Goal: Task Accomplishment & Management: Manage account settings

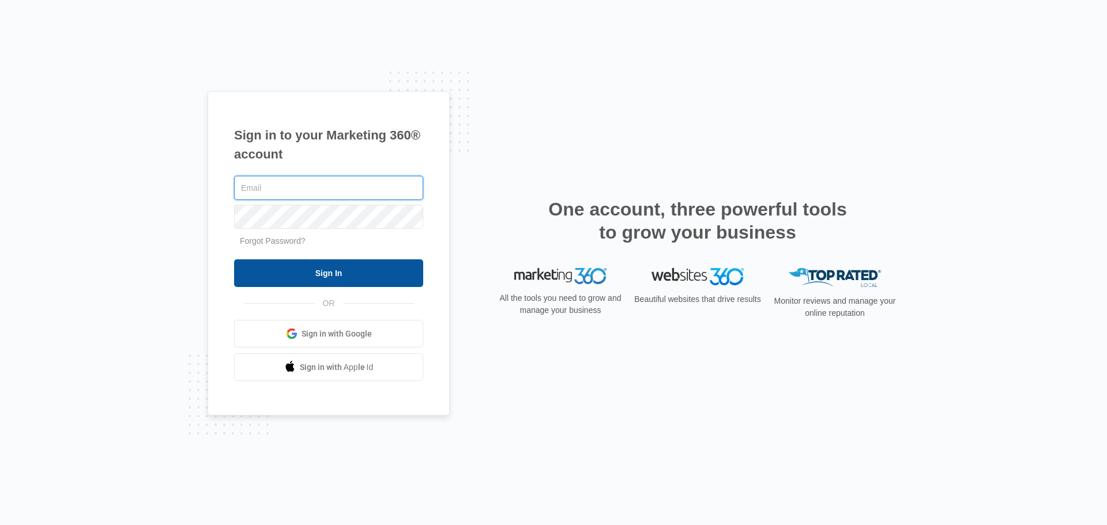
type input "[EMAIL_ADDRESS][DOMAIN_NAME]"
click at [332, 275] on input "Sign In" at bounding box center [328, 273] width 189 height 28
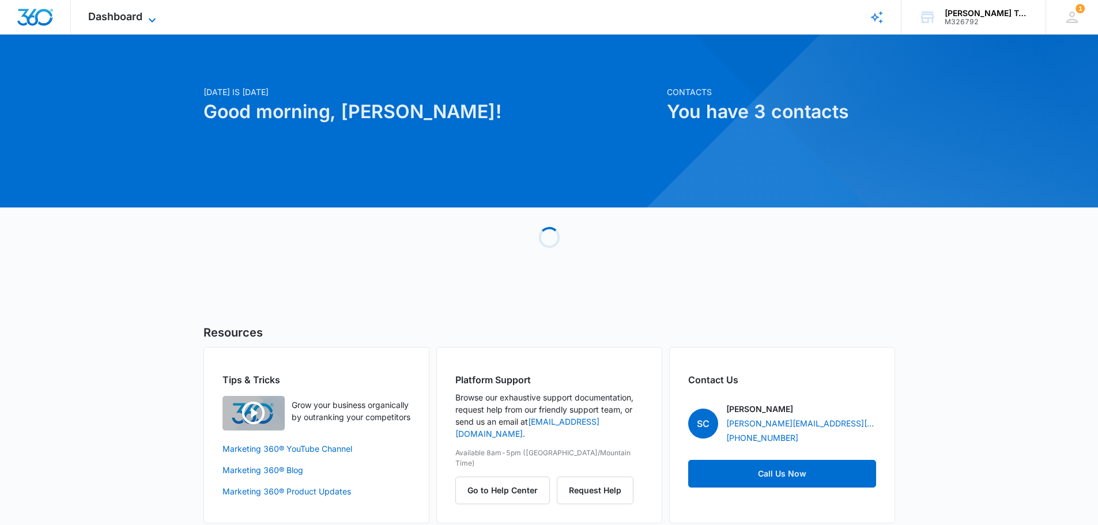
click at [149, 21] on icon at bounding box center [152, 20] width 14 height 14
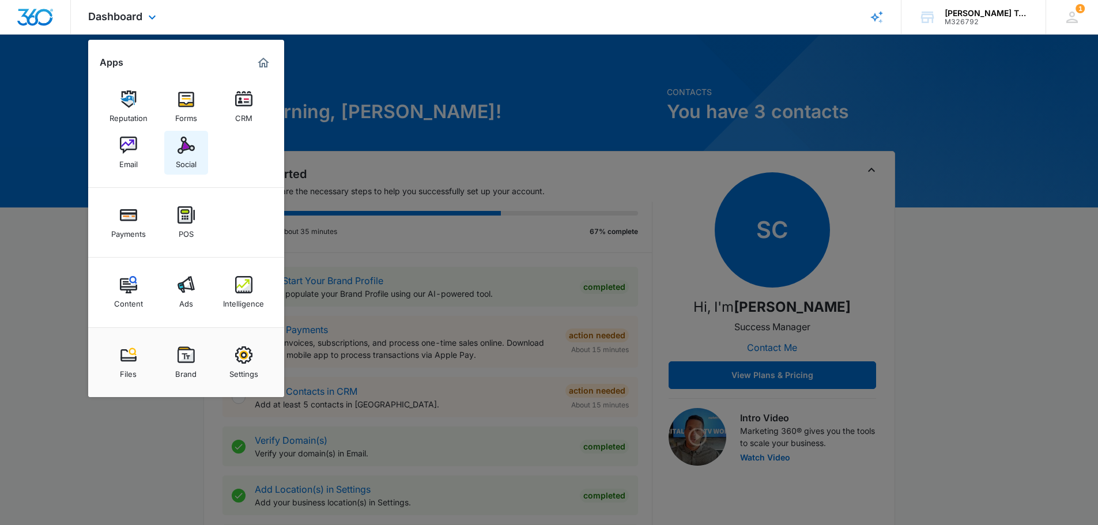
click at [183, 146] on img at bounding box center [186, 145] width 17 height 17
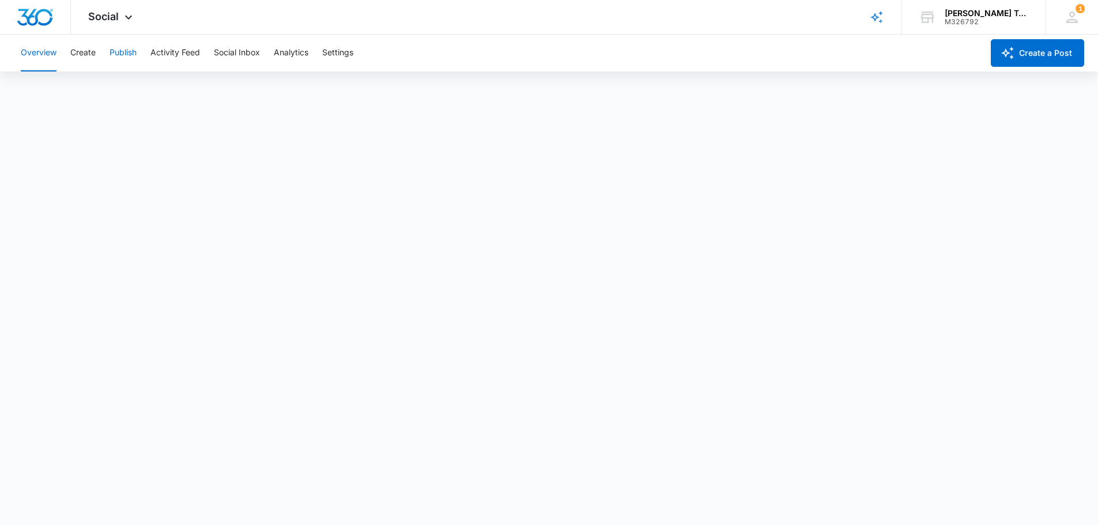
click at [122, 48] on button "Publish" at bounding box center [123, 53] width 27 height 37
click at [134, 57] on button "Publish" at bounding box center [123, 53] width 27 height 37
click at [1074, 9] on icon at bounding box center [1071, 17] width 17 height 17
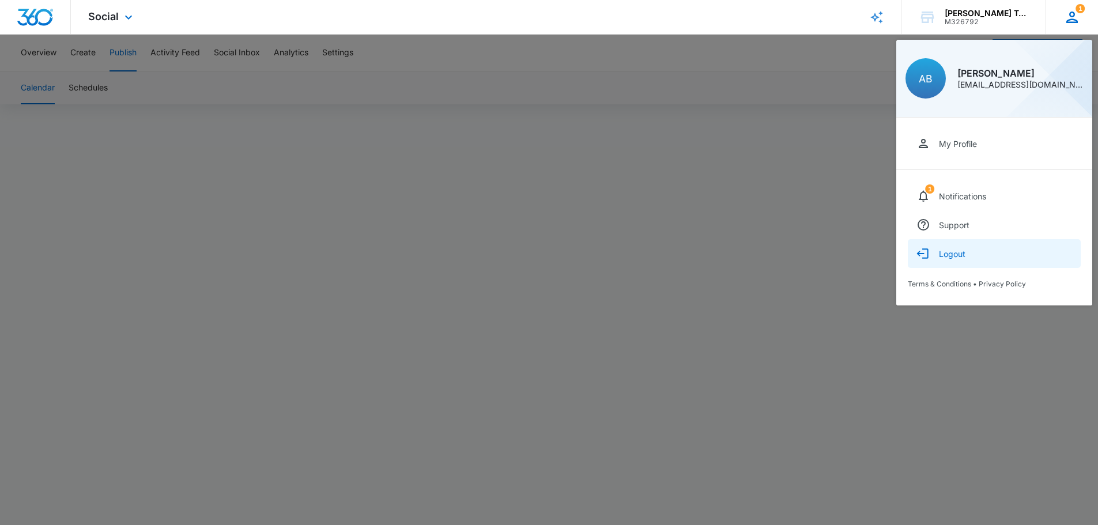
click at [942, 258] on div "Logout" at bounding box center [952, 254] width 27 height 10
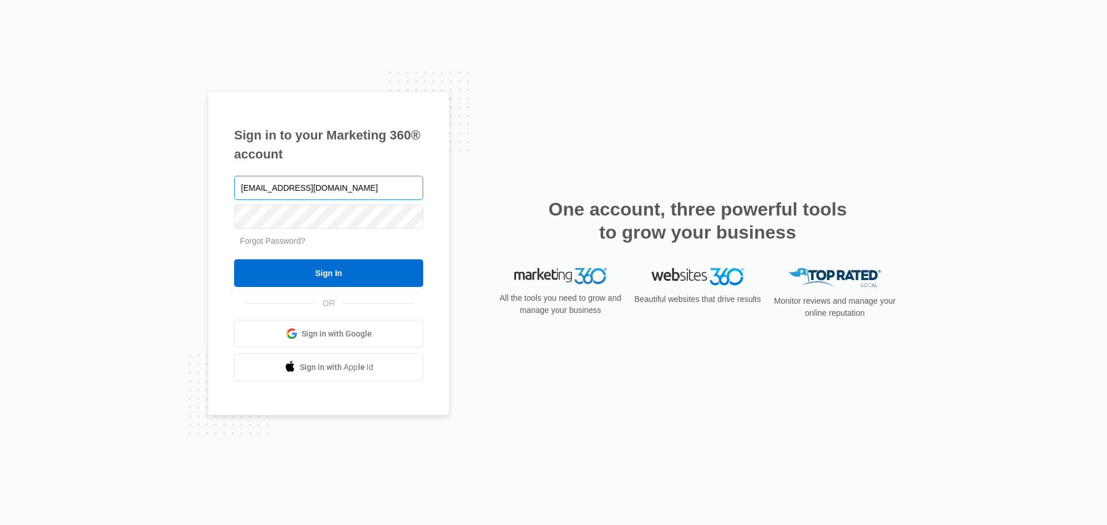
click at [267, 189] on input "info@myboehmteam.com" at bounding box center [328, 188] width 189 height 24
type input "office@glenboehm.com"
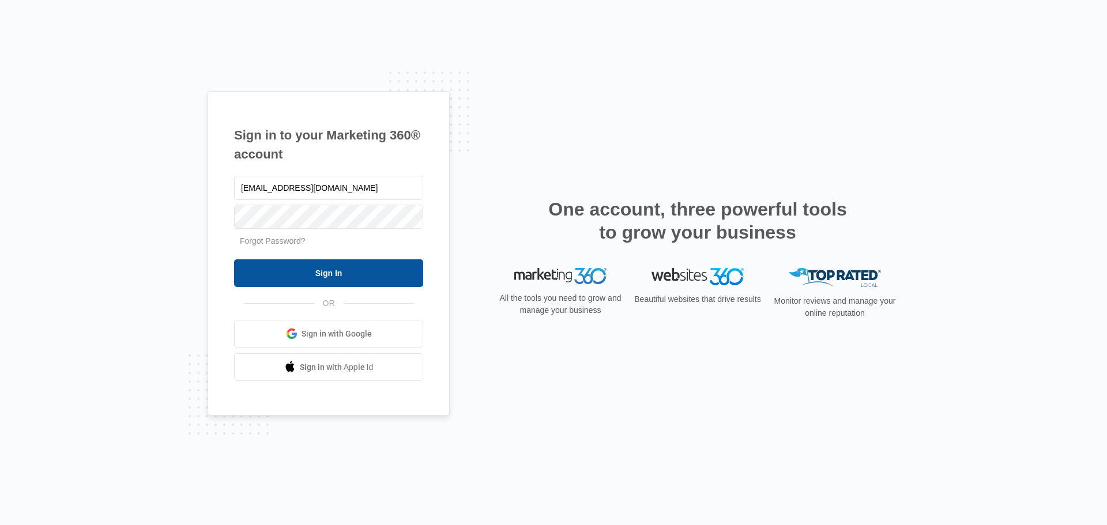
click at [322, 277] on input "Sign In" at bounding box center [328, 273] width 189 height 28
